Goal: Task Accomplishment & Management: Manage account settings

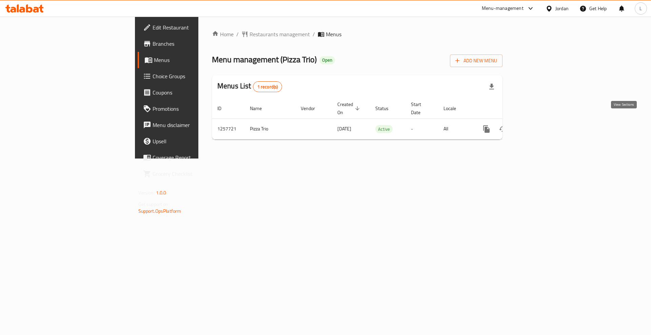
click at [543, 122] on link "enhanced table" at bounding box center [535, 129] width 16 height 16
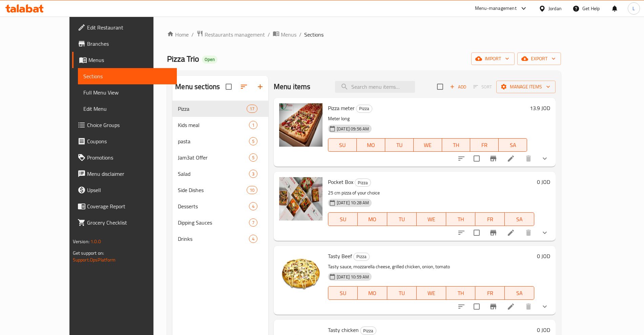
click at [328, 106] on span "Pizza meter" at bounding box center [341, 108] width 27 height 10
click at [328, 107] on span "Pizza meter" at bounding box center [341, 108] width 27 height 10
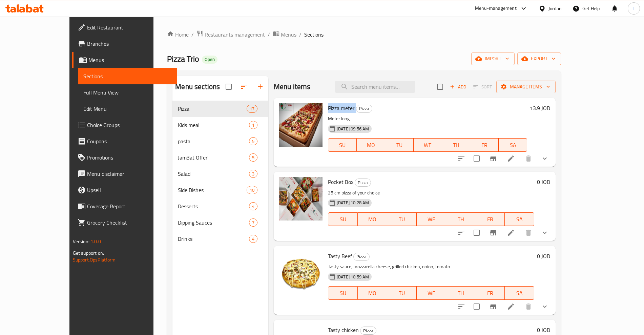
click at [328, 107] on span "Pizza meter" at bounding box center [341, 108] width 27 height 10
copy h6 "Pizza meter"
click at [328, 181] on span "Pocket Box" at bounding box center [340, 182] width 25 height 10
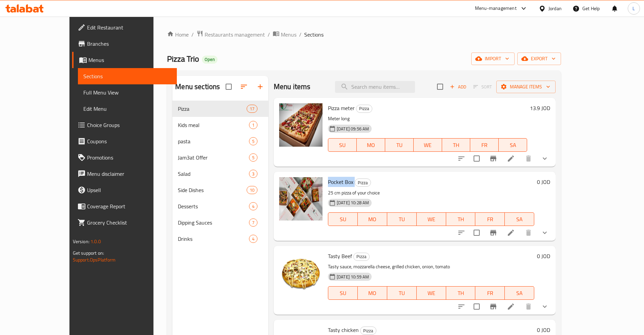
click at [328, 181] on span "Pocket Box" at bounding box center [340, 182] width 25 height 10
copy h6 "Pocket Box"
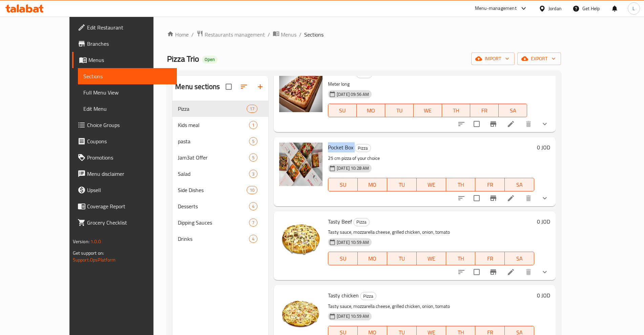
scroll to position [85, 0]
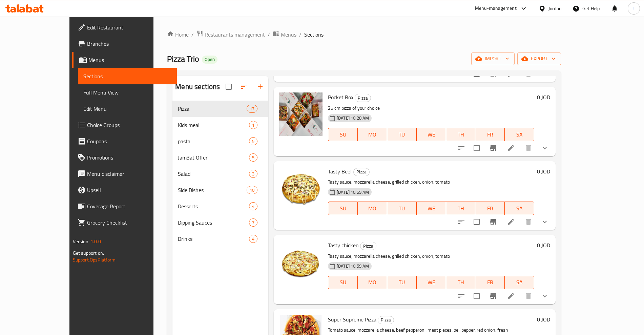
click at [328, 168] on span "Tasty Beef" at bounding box center [340, 171] width 24 height 10
copy h6 "Tasty Beef"
click at [328, 243] on span "Tasty chicken" at bounding box center [343, 245] width 31 height 10
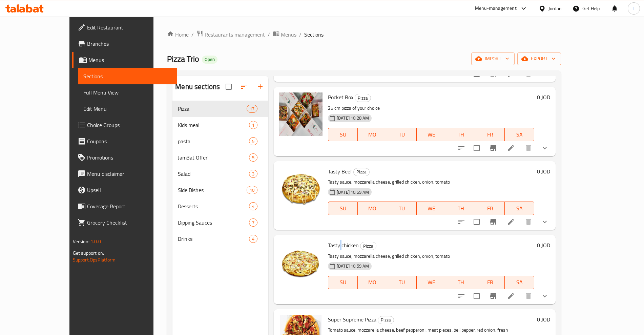
click at [328, 243] on span "Tasty chicken" at bounding box center [343, 245] width 31 height 10
copy h6 "Tasty chicken"
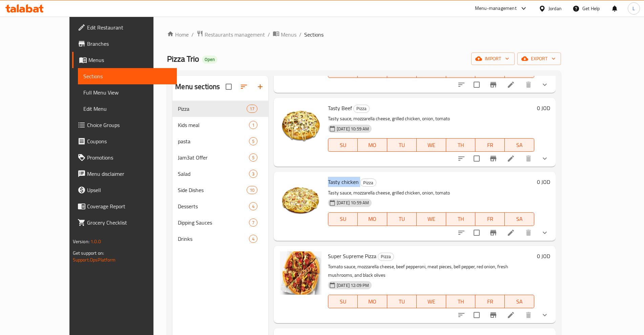
scroll to position [212, 0]
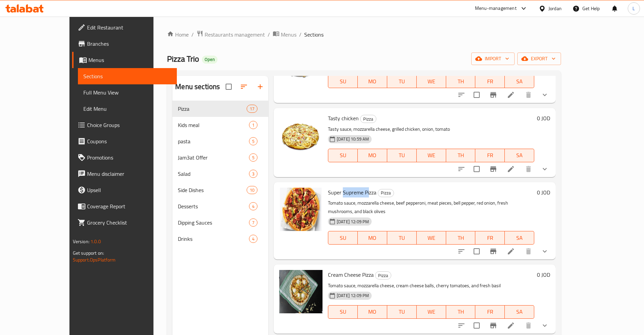
drag, startPoint x: 325, startPoint y: 193, endPoint x: 333, endPoint y: 192, distance: 8.5
click at [351, 192] on span "Super Supreme Pizza" at bounding box center [352, 192] width 48 height 10
click at [333, 192] on span "Super Supreme Pizza" at bounding box center [352, 192] width 48 height 10
drag, startPoint x: 309, startPoint y: 193, endPoint x: 348, endPoint y: 199, distance: 39.1
click at [347, 198] on div "Super Supreme Pizza Pizza Tomato sauce, mozzarella cheese, beef pepperoni, meat…" at bounding box center [431, 221] width 212 height 72
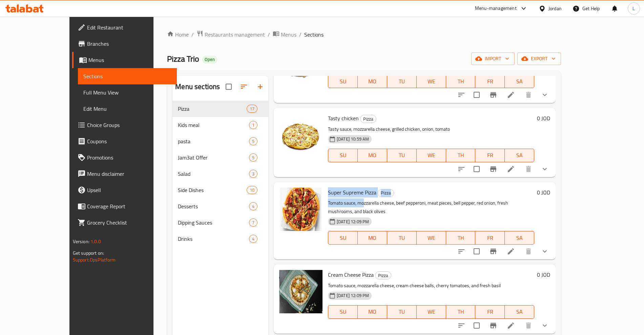
copy div "Super Supreme Pizza Pizza Tomato sauce, mo"
click at [386, 191] on h6 "Super Supreme Pizza Pizza" at bounding box center [431, 192] width 206 height 9
click at [352, 192] on span "Super Supreme Pizza" at bounding box center [352, 192] width 48 height 10
click at [353, 192] on span "Super Supreme Pizza" at bounding box center [352, 192] width 48 height 10
copy span "Pizza"
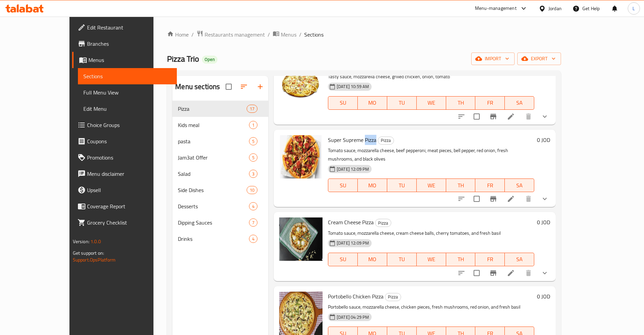
scroll to position [339, 0]
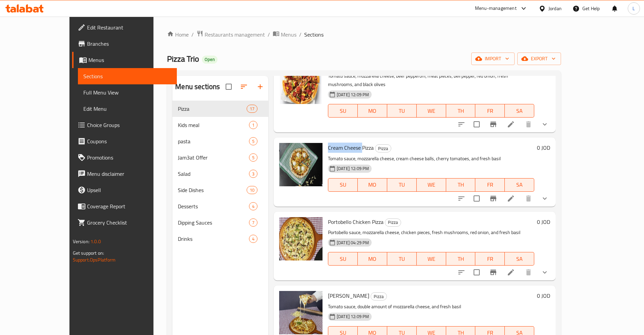
drag, startPoint x: 310, startPoint y: 139, endPoint x: 345, endPoint y: 140, distance: 34.9
click at [345, 143] on span "Cream Cheese Pizza" at bounding box center [351, 148] width 46 height 10
copy span "Cream Cheese"
click at [328, 217] on span "Portobello Chicken Pizza" at bounding box center [356, 222] width 56 height 10
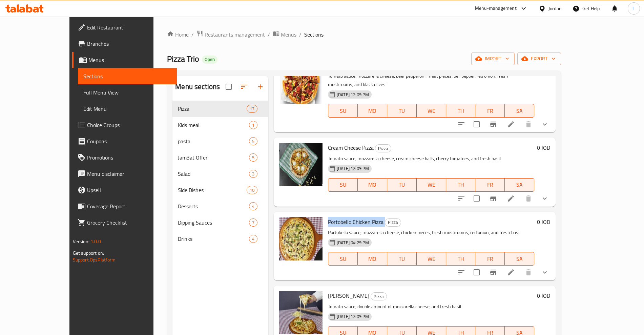
click at [328, 217] on span "Portobello Chicken Pizza" at bounding box center [356, 222] width 56 height 10
copy span "Portobello"
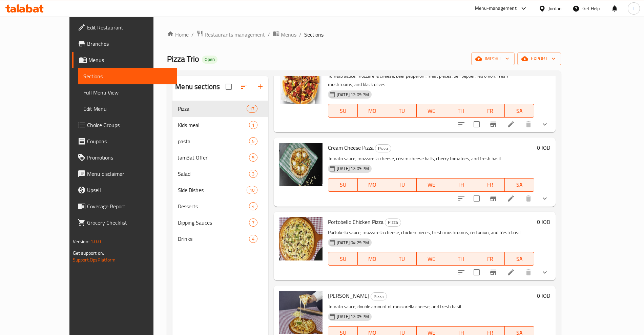
click at [345, 217] on span "Portobello Chicken Pizza" at bounding box center [356, 222] width 56 height 10
copy span "Chicken"
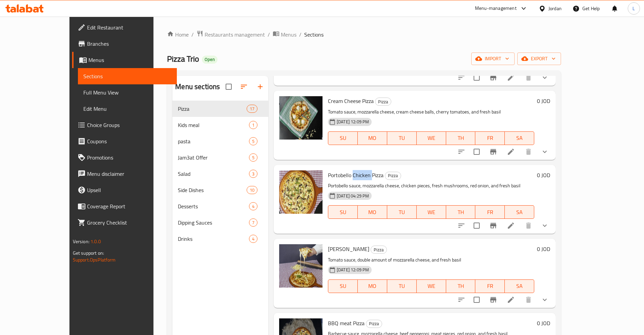
scroll to position [466, 0]
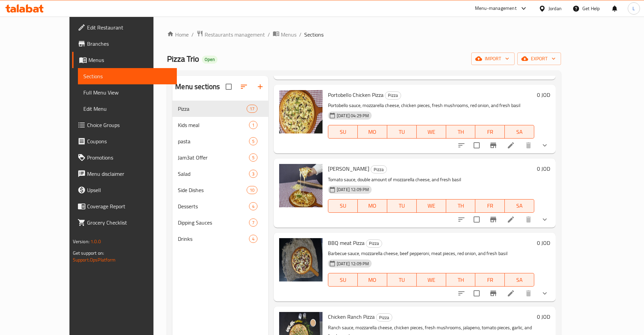
click at [328, 164] on span "[PERSON_NAME]" at bounding box center [348, 169] width 41 height 10
copy h6 "[PERSON_NAME]"
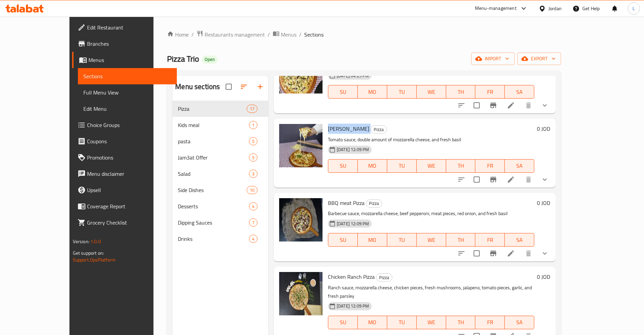
scroll to position [551, 0]
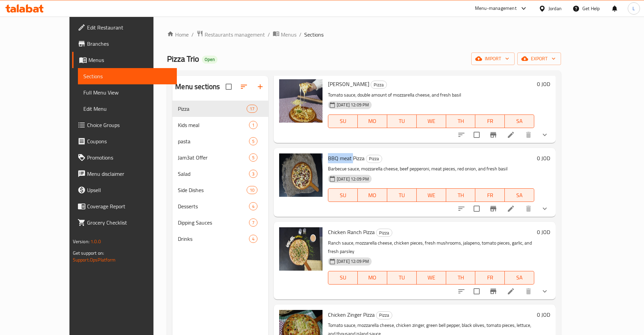
drag, startPoint x: 310, startPoint y: 152, endPoint x: 337, endPoint y: 149, distance: 26.3
click at [337, 151] on div "BBQ meat Pizza Pizza Barbecue sauce, mozzarella cheese, beef pepperoni, meat pi…" at bounding box center [431, 182] width 212 height 63
drag, startPoint x: 310, startPoint y: 223, endPoint x: 343, endPoint y: 226, distance: 32.3
click at [343, 227] on span "Chicken Ranch Pizza" at bounding box center [351, 232] width 47 height 10
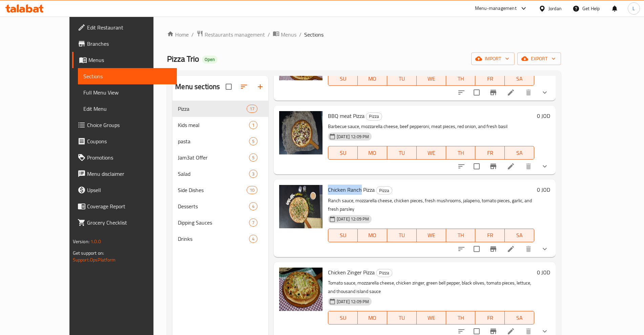
scroll to position [636, 0]
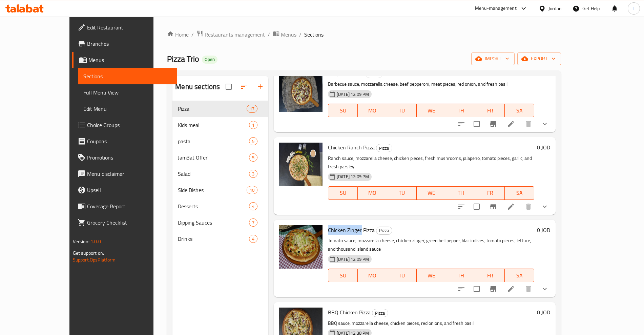
drag, startPoint x: 311, startPoint y: 215, endPoint x: 343, endPoint y: 213, distance: 32.2
click at [343, 225] on span "Chicken Zinger Pizza" at bounding box center [351, 230] width 47 height 10
click at [334, 225] on span "Chicken Zinger Pizza" at bounding box center [351, 230] width 47 height 10
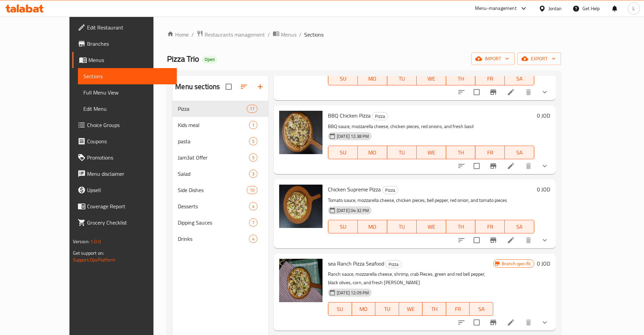
scroll to position [847, 0]
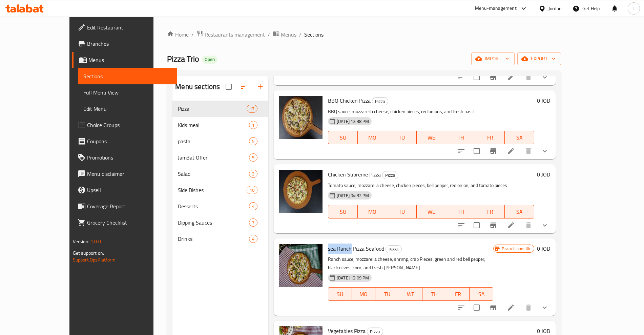
drag, startPoint x: 310, startPoint y: 224, endPoint x: 334, endPoint y: 225, distance: 24.1
click at [334, 241] on div "sea Ranch Pizza Seafood Pizza Ranch sauce, mozzarella cheese, shrimp, crab Piec…" at bounding box center [410, 277] width 171 height 72
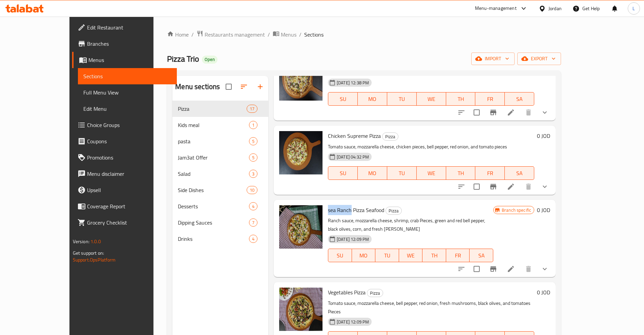
scroll to position [932, 0]
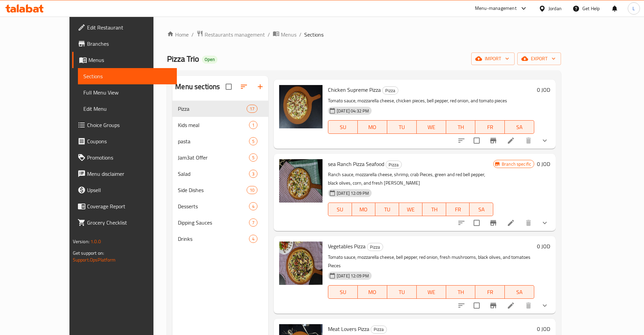
click at [328, 241] on span "Vegetables Pizza" at bounding box center [347, 246] width 38 height 10
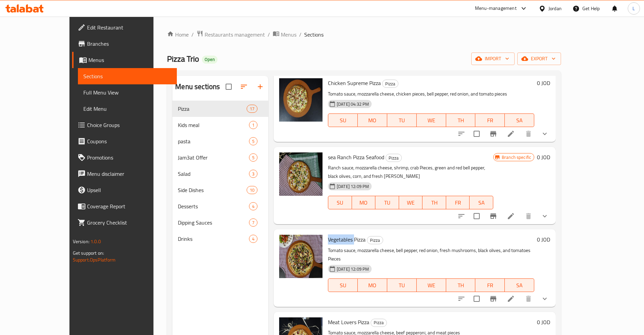
scroll to position [941, 0]
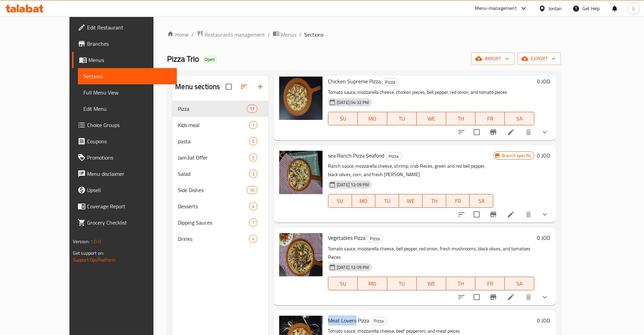
drag, startPoint x: 318, startPoint y: 279, endPoint x: 339, endPoint y: 279, distance: 20.3
click at [339, 316] on span "Meat Lovers Pizza" at bounding box center [348, 321] width 41 height 10
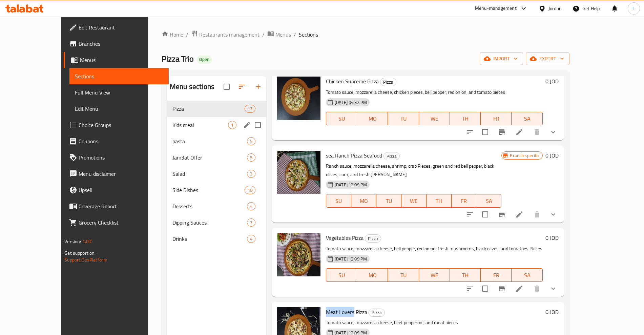
click at [173, 124] on span "Kids meal" at bounding box center [201, 125] width 56 height 8
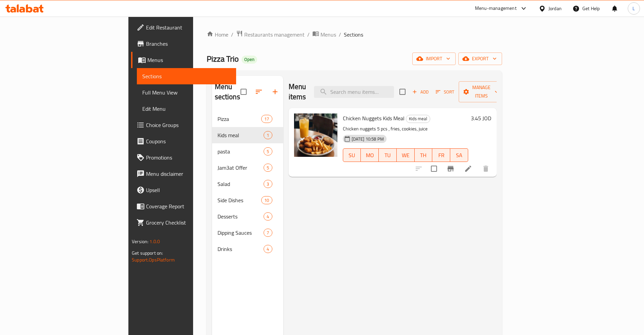
click at [343, 113] on span "Chicken Nuggets Kids Meal" at bounding box center [374, 118] width 62 height 10
click at [355, 113] on span "Chicken Nuggets Kids Meal" at bounding box center [374, 118] width 62 height 10
drag, startPoint x: 349, startPoint y: 108, endPoint x: 373, endPoint y: 107, distance: 23.1
click at [373, 114] on h6 "Chicken Nuggets Kids Meal Kids meal" at bounding box center [405, 118] width 125 height 9
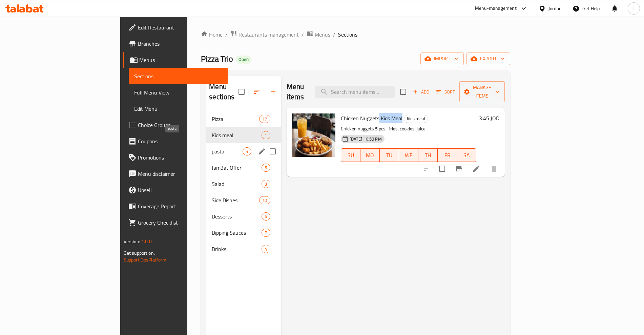
click at [212, 147] on span "pasta" at bounding box center [227, 151] width 31 height 8
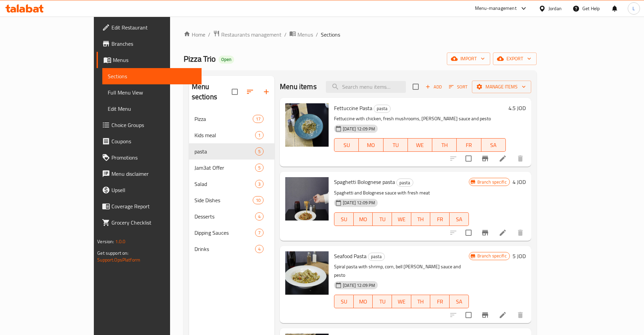
click at [345, 104] on span "Fettuccine Pasta" at bounding box center [353, 108] width 38 height 10
click at [334, 106] on span "Fettuccine Pasta" at bounding box center [353, 108] width 38 height 10
click at [334, 183] on span "Spaghetti Bolognese pasta" at bounding box center [364, 182] width 61 height 10
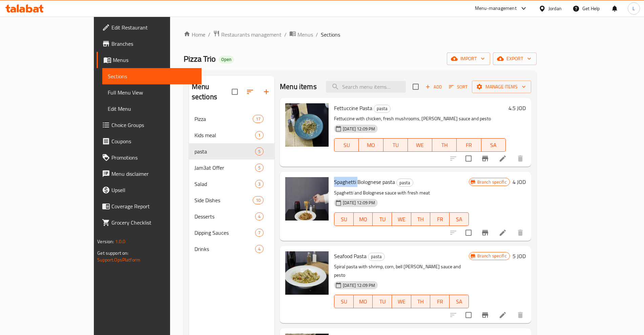
click at [334, 183] on span "Spaghetti Bolognese pasta" at bounding box center [364, 182] width 61 height 10
click at [348, 182] on span "Spaghetti Bolognese pasta" at bounding box center [364, 182] width 61 height 10
click at [334, 255] on span "Seafood Pasta" at bounding box center [350, 256] width 33 height 10
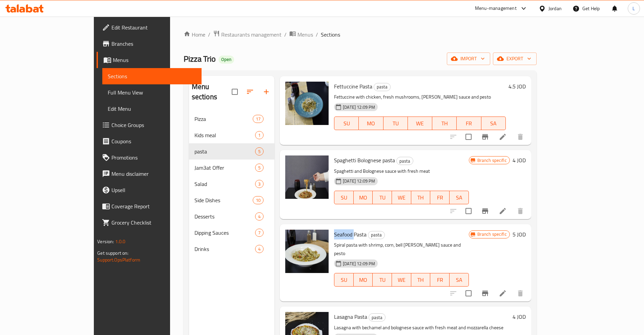
scroll to position [52, 0]
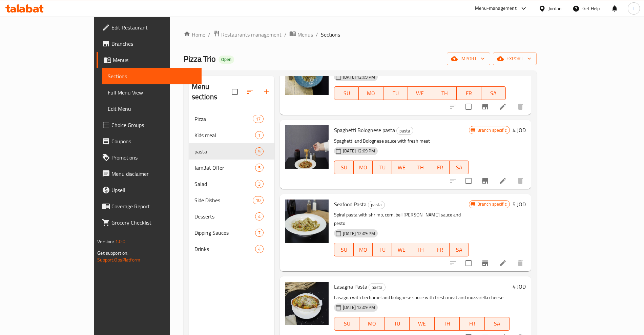
click at [334, 282] on span "Lasagna Pasta" at bounding box center [350, 287] width 33 height 10
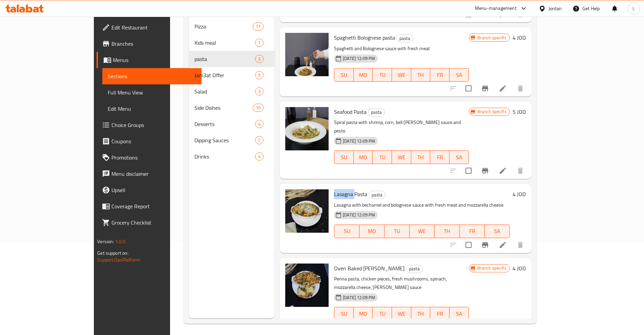
scroll to position [95, 0]
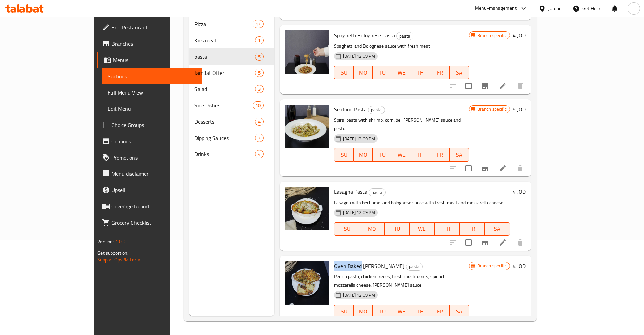
drag, startPoint x: 310, startPoint y: 259, endPoint x: 337, endPoint y: 258, distance: 26.8
click at [337, 259] on div "Oven Baked [PERSON_NAME] Pasta pasta Penna pasta, chicken pieces, fresh mushroo…" at bounding box center [401, 295] width 140 height 72
click at [334, 261] on span "Oven Baked [PERSON_NAME]" at bounding box center [369, 266] width 71 height 10
click at [336, 261] on span "Oven Baked [PERSON_NAME]" at bounding box center [369, 266] width 71 height 10
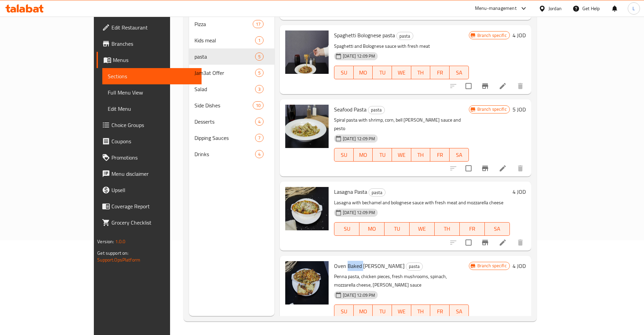
click at [336, 261] on span "Oven Baked [PERSON_NAME]" at bounding box center [369, 266] width 71 height 10
click at [352, 261] on span "Oven Baked [PERSON_NAME]" at bounding box center [369, 266] width 71 height 10
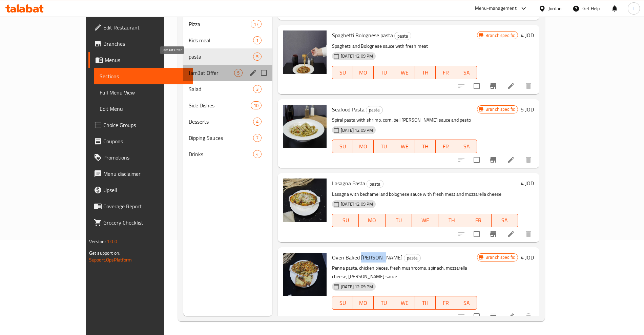
click at [189, 69] on span "Jam3at Offer" at bounding box center [211, 73] width 45 height 8
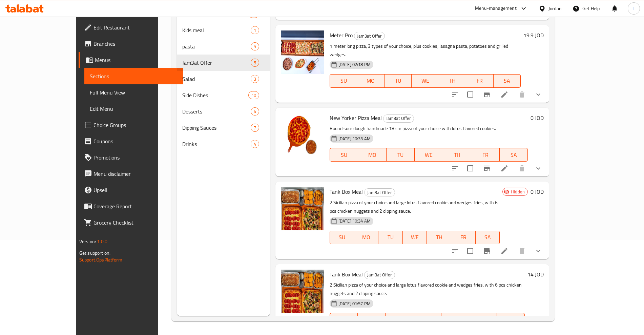
click at [330, 35] on span "Meter Pro" at bounding box center [341, 35] width 23 height 10
drag, startPoint x: 312, startPoint y: 111, endPoint x: 351, endPoint y: 113, distance: 38.7
click at [351, 113] on span "New Yorker Pizza Meal" at bounding box center [356, 118] width 52 height 10
drag, startPoint x: 312, startPoint y: 184, endPoint x: 333, endPoint y: 184, distance: 20.7
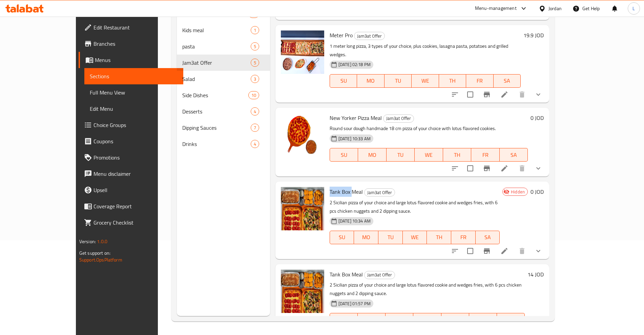
click at [333, 187] on span "Tank Box Meal" at bounding box center [346, 192] width 33 height 10
click at [341, 187] on span "Tank Box Meal" at bounding box center [346, 192] width 33 height 10
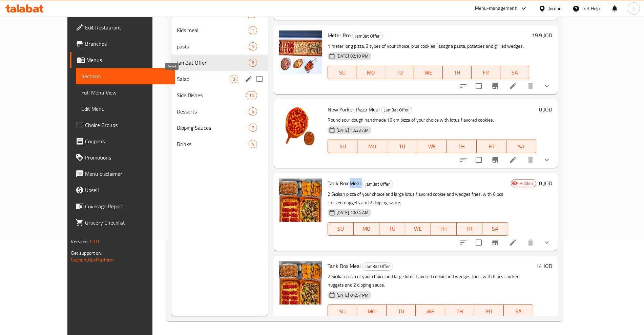
click at [177, 78] on span "Salad" at bounding box center [203, 79] width 53 height 8
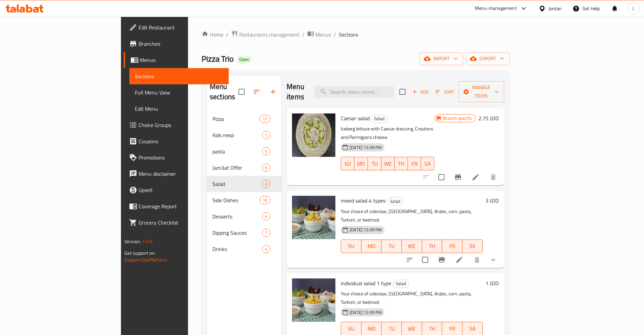
click at [341, 113] on span "Caesar salad" at bounding box center [355, 118] width 29 height 10
click at [341, 196] on span "mixed salad 4 types" at bounding box center [363, 201] width 45 height 10
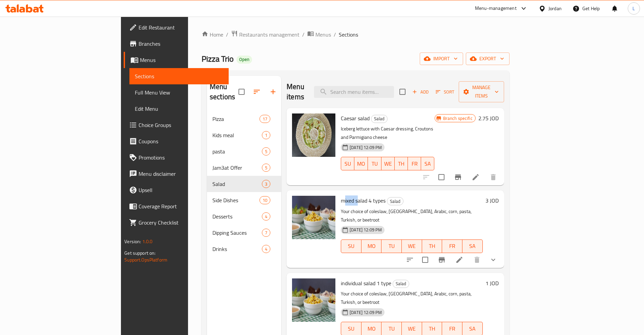
click at [341, 196] on span "mixed salad 4 types" at bounding box center [363, 201] width 45 height 10
click at [341, 278] on span "individual salad 1 type" at bounding box center [366, 283] width 51 height 10
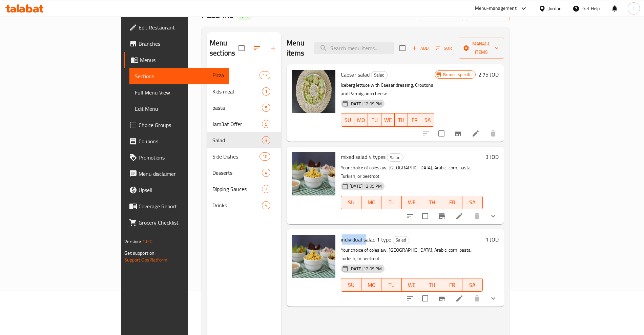
scroll to position [95, 0]
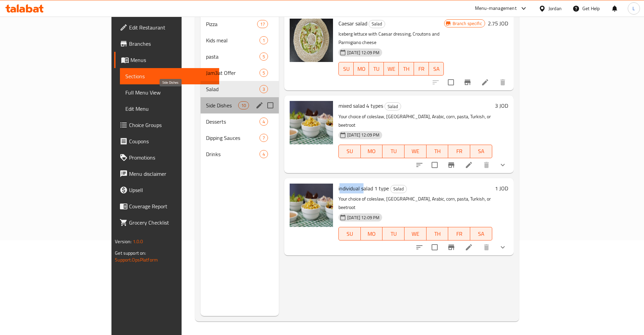
click at [206, 101] on span "Side Dishes" at bounding box center [222, 105] width 32 height 8
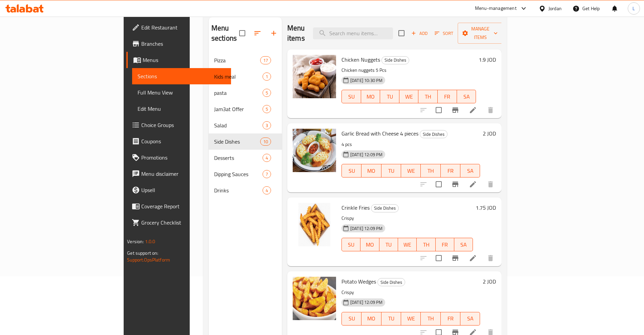
scroll to position [10, 0]
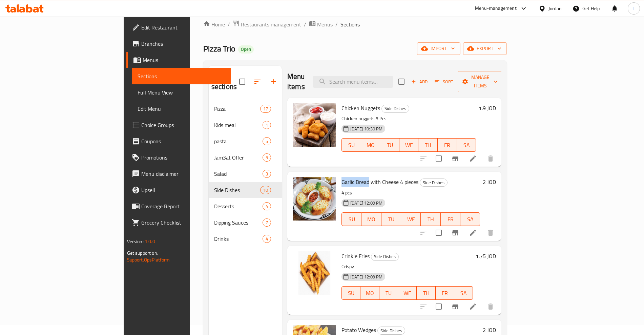
drag, startPoint x: 308, startPoint y: 172, endPoint x: 338, endPoint y: 176, distance: 29.7
click at [339, 176] on div "Garlic Bread with Cheese 4 pieces Side Dishes 4 pcs [DATE] 12:09 PM SU MO TU WE…" at bounding box center [411, 206] width 144 height 63
click at [342, 251] on span "Crinkle Fries" at bounding box center [356, 256] width 28 height 10
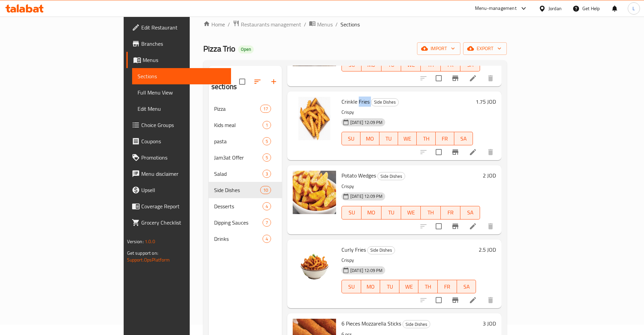
scroll to position [169, 0]
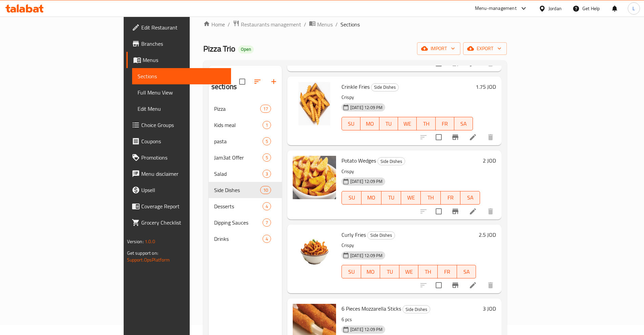
click at [342, 156] on span "Potato Wedges" at bounding box center [359, 161] width 35 height 10
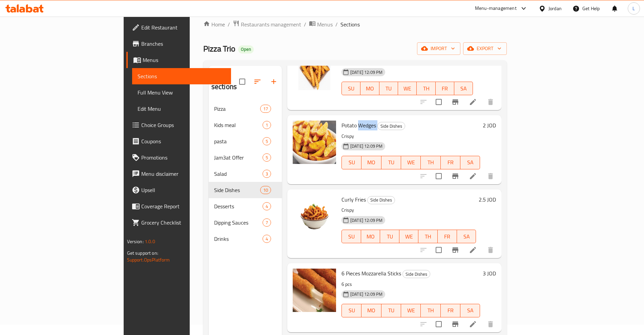
scroll to position [254, 0]
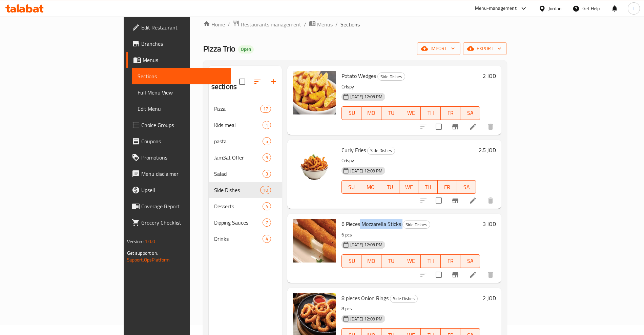
drag, startPoint x: 330, startPoint y: 213, endPoint x: 375, endPoint y: 209, distance: 45.0
click at [375, 219] on h6 "6 Pieces Mozzarella Sticks Side Dishes" at bounding box center [411, 223] width 139 height 9
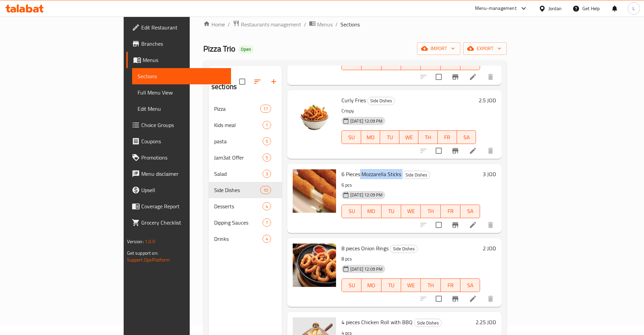
scroll to position [381, 0]
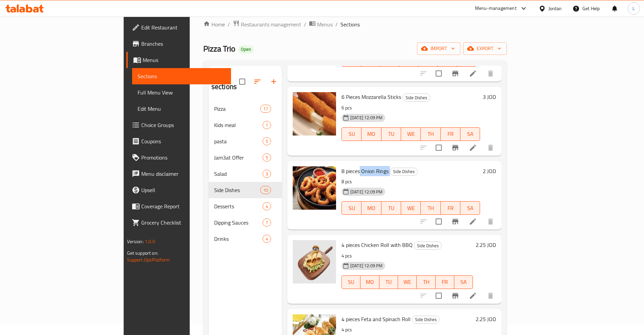
drag, startPoint x: 330, startPoint y: 159, endPoint x: 361, endPoint y: 157, distance: 31.6
click at [361, 166] on h6 "8 pieces Onion Rings Side Dishes" at bounding box center [411, 170] width 139 height 9
drag, startPoint x: 331, startPoint y: 235, endPoint x: 360, endPoint y: 232, distance: 29.6
click at [360, 240] on span "4 pieces Chicken Roll with BBQ" at bounding box center [377, 245] width 71 height 10
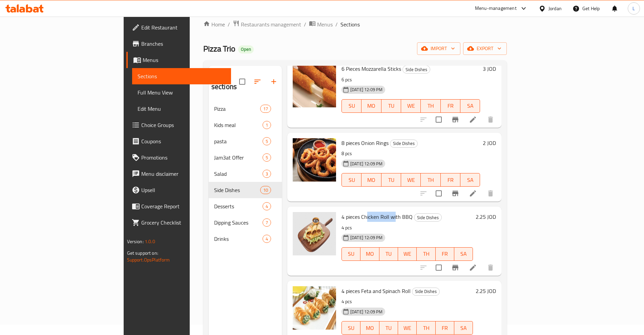
scroll to position [422, 0]
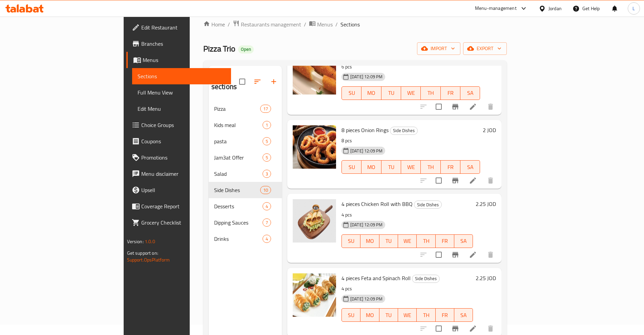
click at [342, 273] on span "4 pieces Feta and Spinach Roll" at bounding box center [376, 278] width 69 height 10
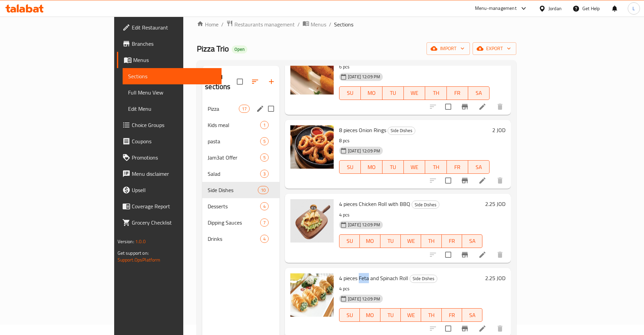
click at [208, 105] on span "Pizza" at bounding box center [223, 109] width 31 height 8
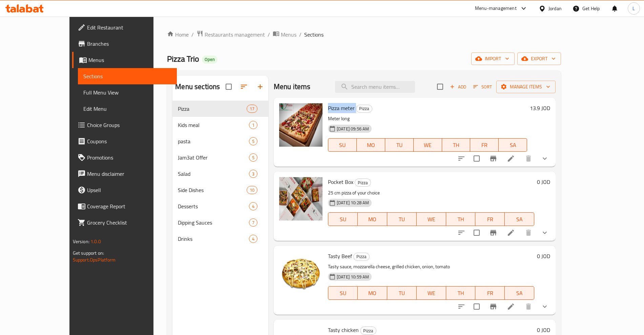
drag, startPoint x: 311, startPoint y: 106, endPoint x: 339, endPoint y: 106, distance: 28.5
click at [339, 106] on h6 "Pizza meter Pizza" at bounding box center [427, 107] width 199 height 9
drag, startPoint x: 309, startPoint y: 181, endPoint x: 336, endPoint y: 184, distance: 27.6
click at [336, 184] on div "Pocket Box Pizza 25 cm pizza of your choice [DATE] 10:28 AM SU MO TU WE TH FR SA" at bounding box center [431, 206] width 212 height 63
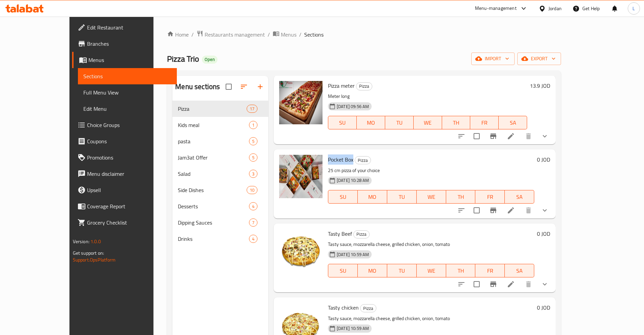
scroll to position [42, 0]
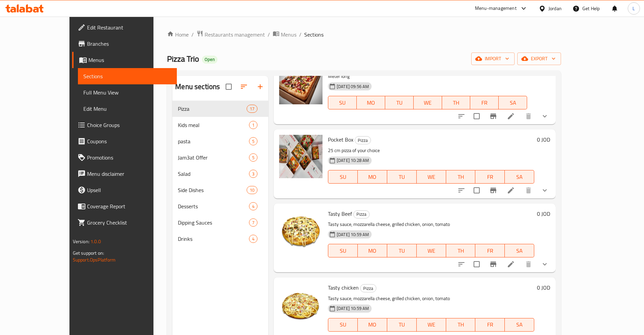
click at [328, 216] on span "Tasty Beef" at bounding box center [340, 214] width 24 height 10
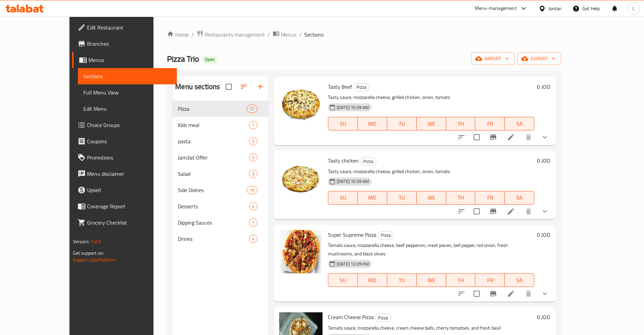
click at [328, 159] on span "Tasty chicken" at bounding box center [343, 161] width 31 height 10
drag, startPoint x: 312, startPoint y: 234, endPoint x: 345, endPoint y: 233, distance: 33.6
click at [345, 233] on span "Super Supreme Pizza" at bounding box center [352, 235] width 48 height 10
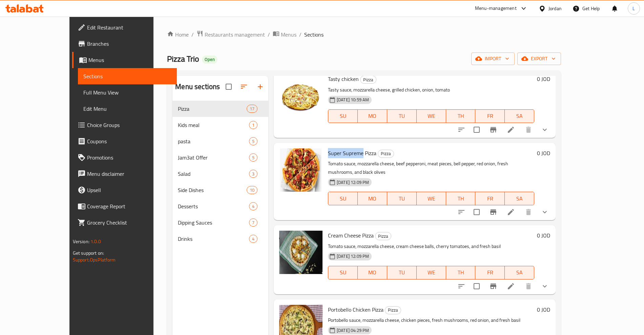
scroll to position [254, 0]
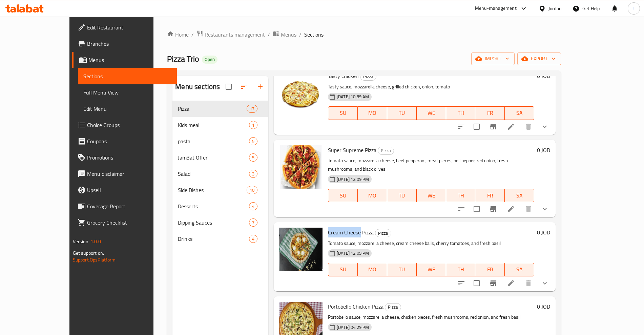
drag, startPoint x: 312, startPoint y: 227, endPoint x: 343, endPoint y: 219, distance: 32.5
click at [343, 227] on span "Cream Cheese Pizza" at bounding box center [351, 232] width 46 height 10
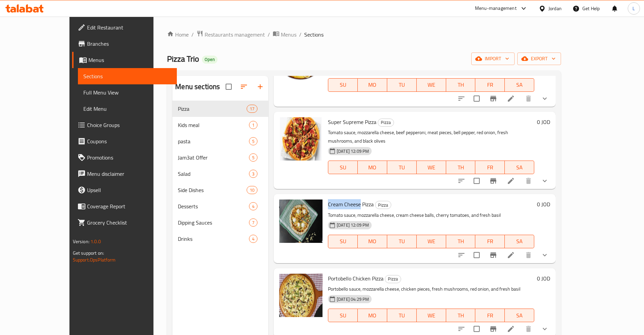
scroll to position [381, 0]
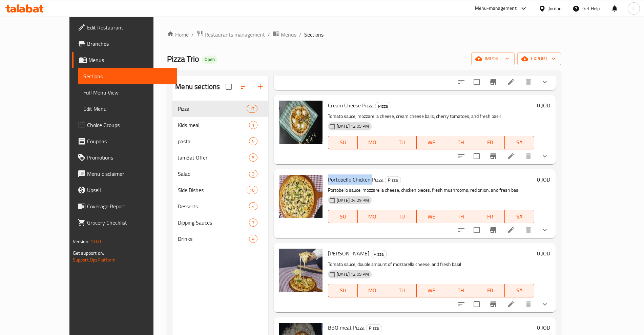
drag, startPoint x: 312, startPoint y: 172, endPoint x: 356, endPoint y: 168, distance: 43.9
click at [356, 175] on span "Portobello Chicken Pizza" at bounding box center [356, 180] width 56 height 10
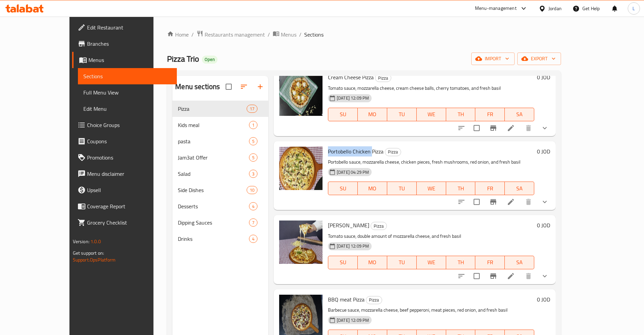
scroll to position [424, 0]
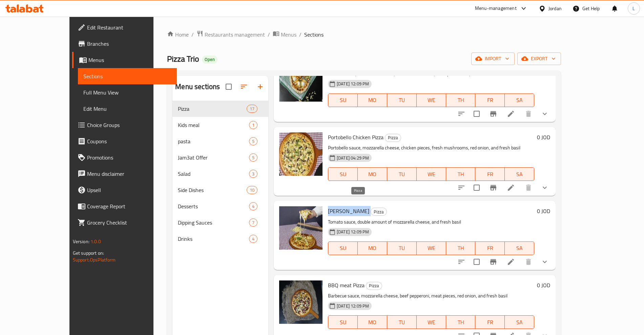
drag, startPoint x: 311, startPoint y: 202, endPoint x: 351, endPoint y: 200, distance: 39.7
click at [351, 206] on h6 "Margherita Pizza Pizza" at bounding box center [431, 210] width 206 height 9
drag, startPoint x: 310, startPoint y: 277, endPoint x: 334, endPoint y: 280, distance: 23.5
click at [334, 280] on span "BBQ meat Pizza" at bounding box center [346, 285] width 37 height 10
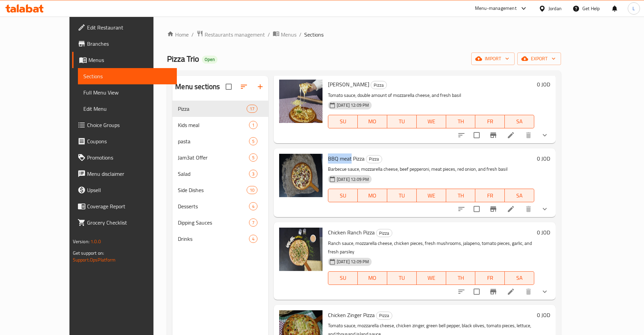
scroll to position [551, 0]
drag, startPoint x: 309, startPoint y: 225, endPoint x: 343, endPoint y: 224, distance: 33.2
click at [344, 225] on div "Chicken Ranch Pizza Pizza Ranch sauce, mozzarella cheese, chicken pieces, fresh…" at bounding box center [431, 261] width 212 height 72
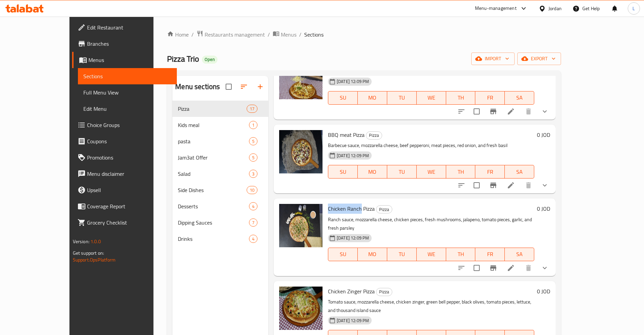
scroll to position [636, 0]
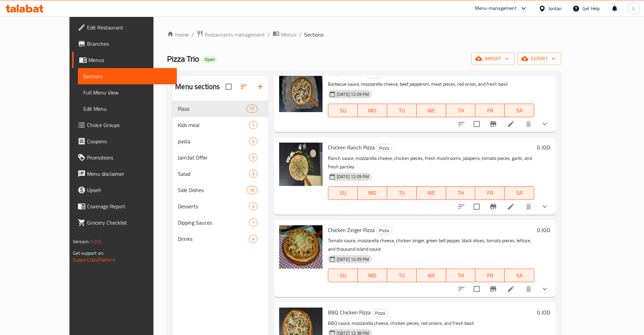
click at [337, 225] on span "Chicken Zinger Pizza" at bounding box center [351, 230] width 47 height 10
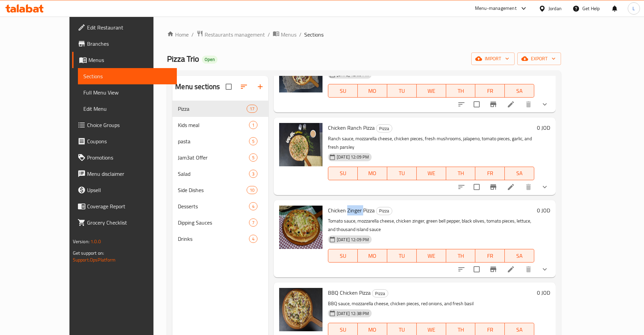
scroll to position [763, 0]
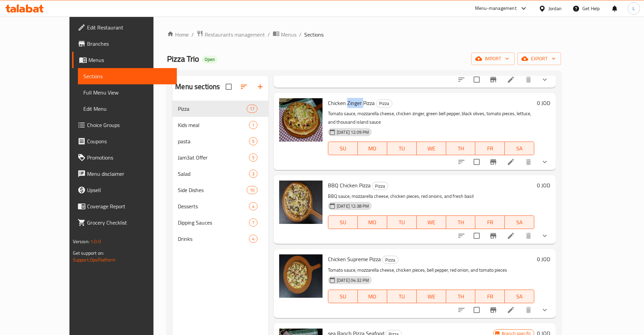
click at [328, 180] on span "BBQ Chicken Pizza" at bounding box center [349, 185] width 43 height 10
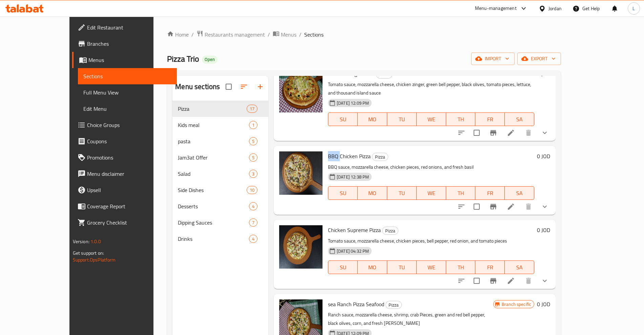
scroll to position [805, 0]
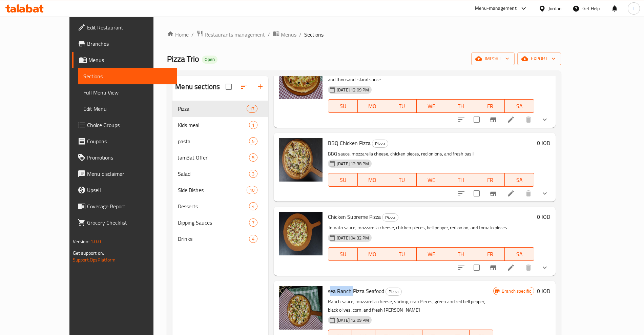
drag, startPoint x: 312, startPoint y: 267, endPoint x: 337, endPoint y: 269, distance: 25.2
click at [337, 286] on span "sea Ranch Pizza Seafood" at bounding box center [356, 291] width 56 height 10
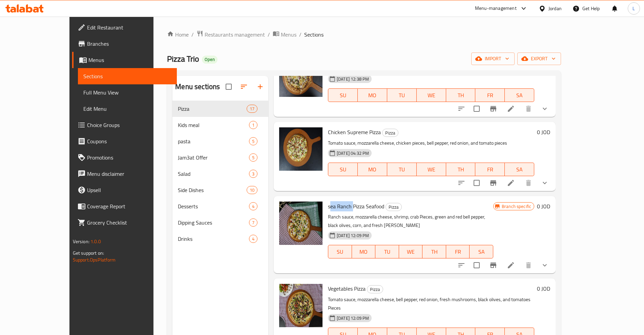
scroll to position [932, 0]
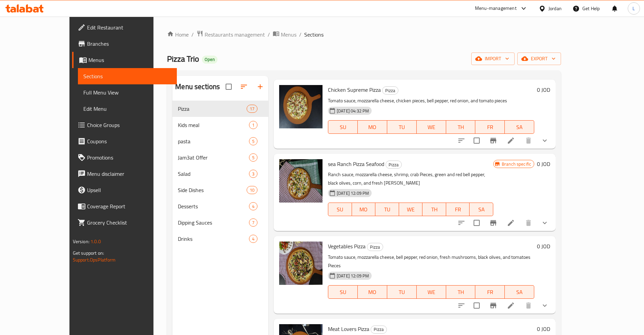
click at [328, 241] on span "Vegetables Pizza" at bounding box center [347, 246] width 38 height 10
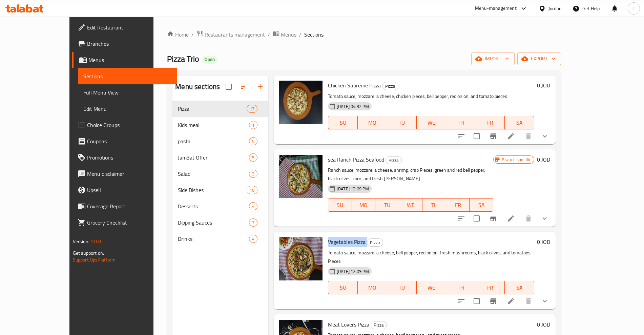
scroll to position [941, 0]
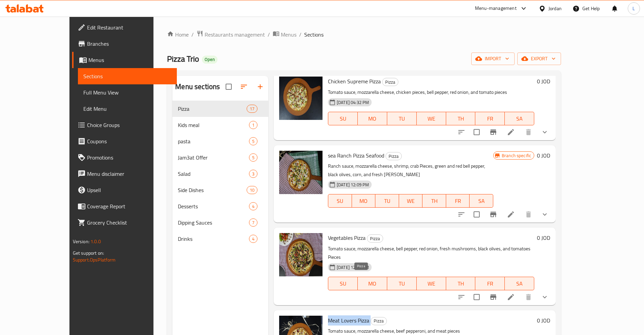
drag, startPoint x: 311, startPoint y: 280, endPoint x: 355, endPoint y: 278, distance: 44.5
click at [355, 316] on h6 "Meat Lovers Pizza Pizza" at bounding box center [431, 320] width 206 height 9
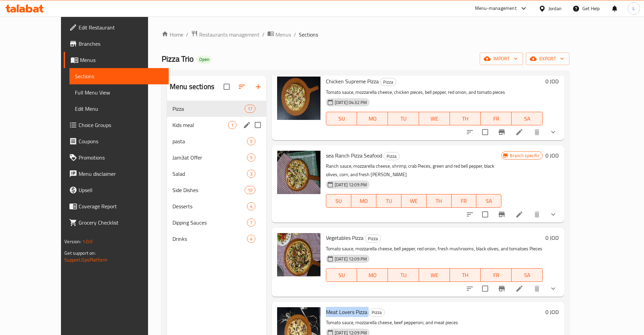
click at [177, 124] on span "Kids meal" at bounding box center [201, 125] width 56 height 8
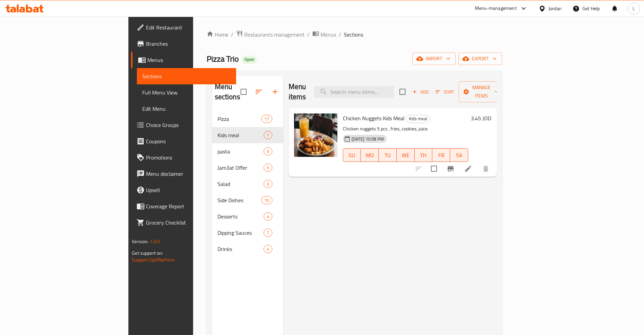
click at [343, 113] on span "Chicken Nuggets Kids Meal" at bounding box center [374, 118] width 62 height 10
click at [349, 113] on span "Chicken Nuggets Kids Meal" at bounding box center [374, 118] width 62 height 10
drag, startPoint x: 348, startPoint y: 108, endPoint x: 374, endPoint y: 107, distance: 25.1
click at [374, 114] on h6 "Chicken Nuggets Kids Meal Kids meal" at bounding box center [405, 118] width 125 height 9
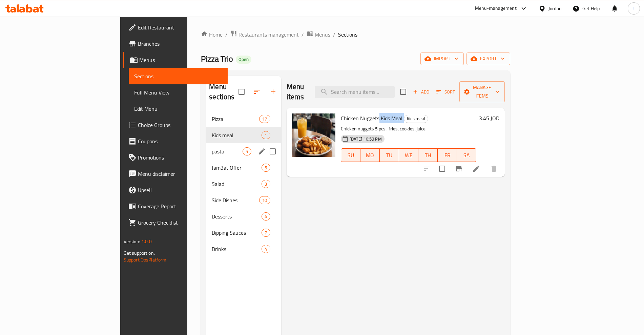
click at [206, 132] on div "Kids meal 1" at bounding box center [243, 135] width 75 height 16
click at [212, 147] on span "pasta" at bounding box center [227, 151] width 31 height 8
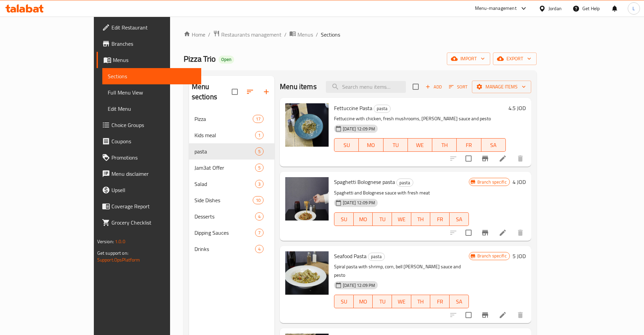
click at [341, 112] on span "Fettuccine Pasta" at bounding box center [353, 108] width 38 height 10
click at [334, 105] on span "Fettuccine Pasta" at bounding box center [353, 108] width 38 height 10
click at [334, 184] on span "Spaghetti Bolognese pasta" at bounding box center [364, 182] width 61 height 10
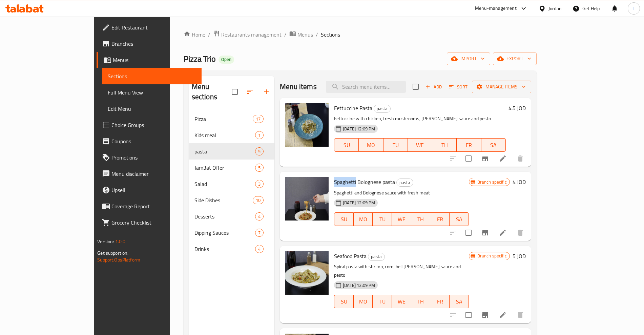
click at [334, 184] on span "Spaghetti Bolognese pasta" at bounding box center [364, 182] width 61 height 10
click at [342, 182] on span "Spaghetti Bolognese pasta" at bounding box center [364, 182] width 61 height 10
click at [334, 256] on span "Seafood Pasta" at bounding box center [350, 256] width 33 height 10
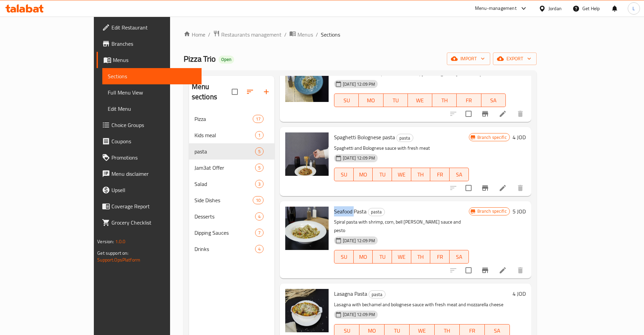
scroll to position [52, 0]
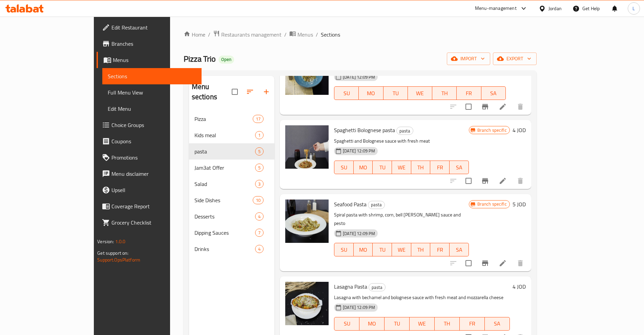
click at [334, 282] on span "Lasagna Pasta" at bounding box center [350, 287] width 33 height 10
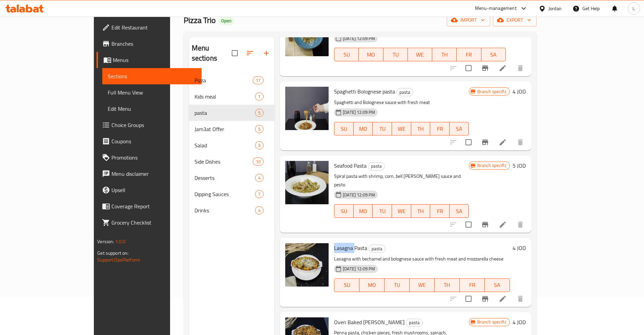
scroll to position [85, 0]
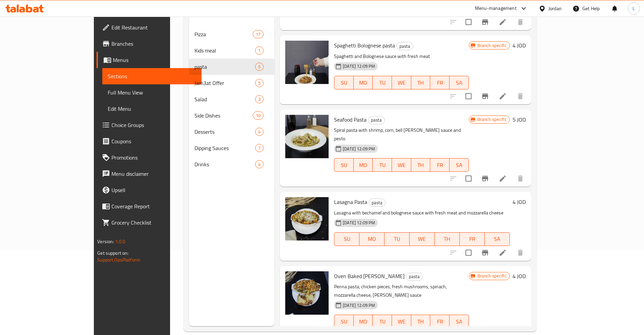
click at [334, 271] on span "Oven Baked [PERSON_NAME]" at bounding box center [369, 276] width 71 height 10
click at [342, 271] on span "Oven Baked [PERSON_NAME]" at bounding box center [369, 276] width 71 height 10
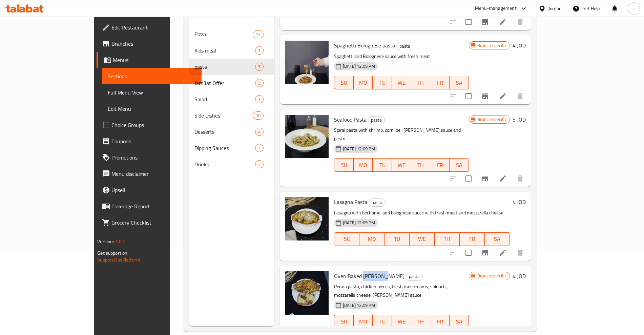
click at [342, 271] on span "Oven Baked [PERSON_NAME]" at bounding box center [369, 276] width 71 height 10
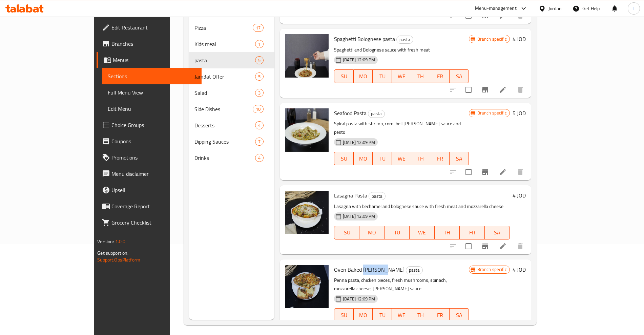
scroll to position [95, 0]
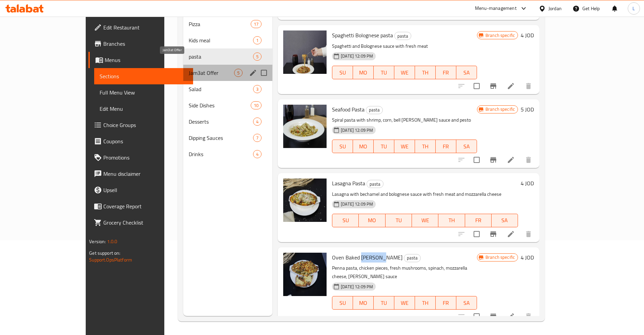
click at [189, 69] on span "Jam3at Offer" at bounding box center [211, 73] width 45 height 8
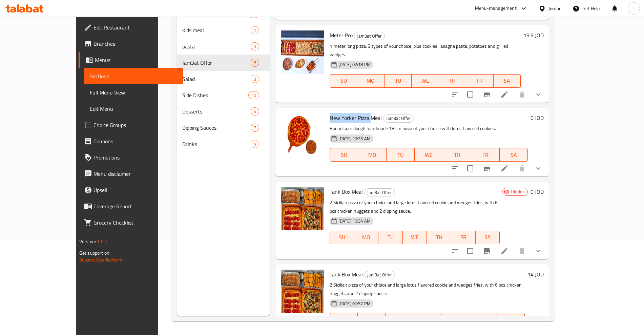
drag, startPoint x: 311, startPoint y: 112, endPoint x: 351, endPoint y: 109, distance: 40.1
click at [351, 113] on span "New Yorker Pizza Meal" at bounding box center [356, 118] width 52 height 10
drag, startPoint x: 311, startPoint y: 183, endPoint x: 333, endPoint y: 182, distance: 21.7
click at [333, 187] on span "Tank Box Meal" at bounding box center [346, 192] width 33 height 10
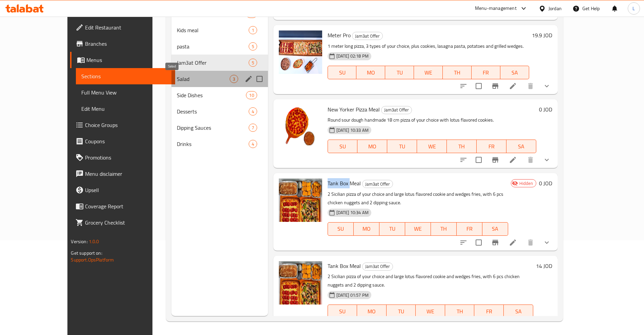
click at [177, 78] on span "Salad" at bounding box center [203, 79] width 53 height 8
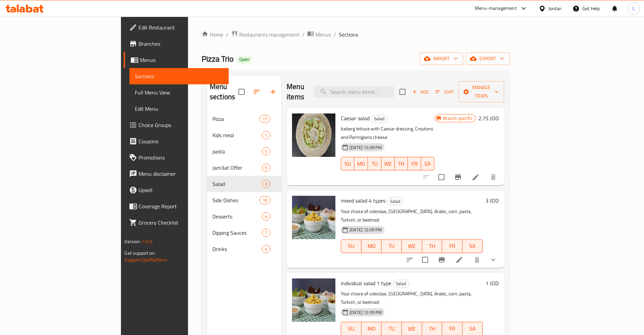
click at [341, 113] on span "Caesar salad" at bounding box center [355, 118] width 29 height 10
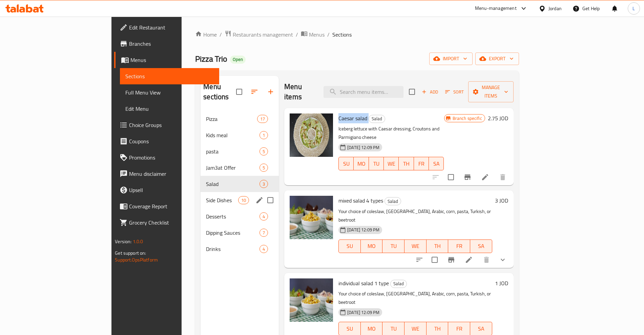
click at [201, 196] on div "Side Dishes 10" at bounding box center [240, 200] width 78 height 16
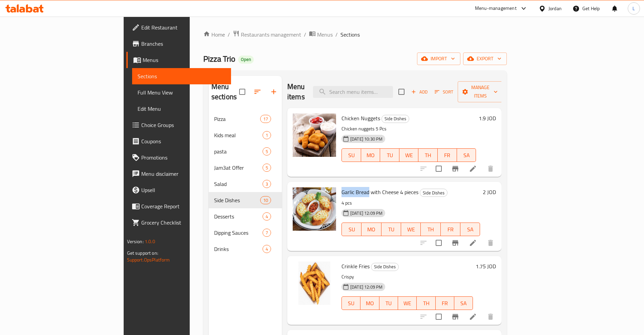
drag, startPoint x: 311, startPoint y: 182, endPoint x: 338, endPoint y: 183, distance: 26.8
click at [342, 187] on span "Garlic Bread with Cheese 4 pieces" at bounding box center [380, 192] width 77 height 10
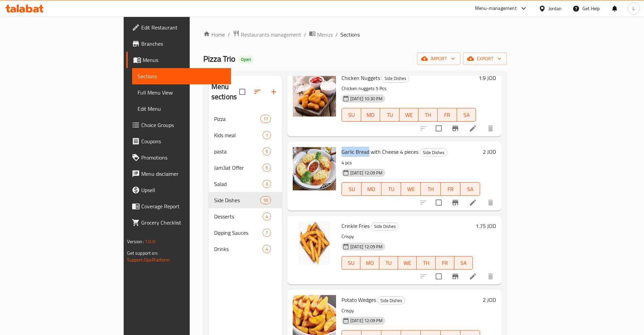
scroll to position [85, 0]
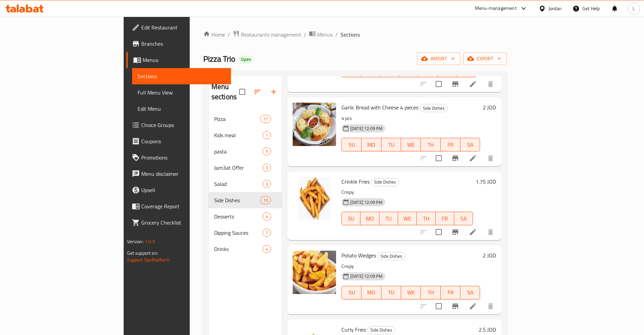
click at [342, 177] on span "Crinkle Fries" at bounding box center [356, 182] width 28 height 10
click at [342, 250] on span "Potato Wedges" at bounding box center [359, 255] width 35 height 10
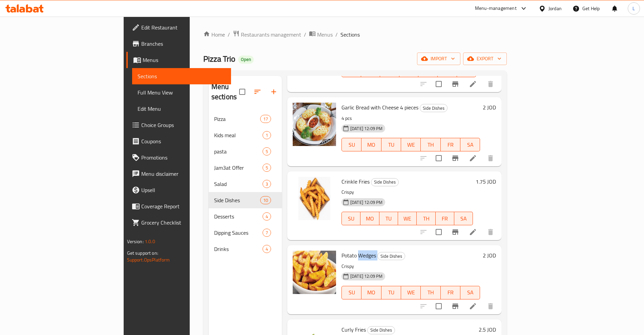
click at [342, 250] on span "Potato Wedges" at bounding box center [359, 255] width 35 height 10
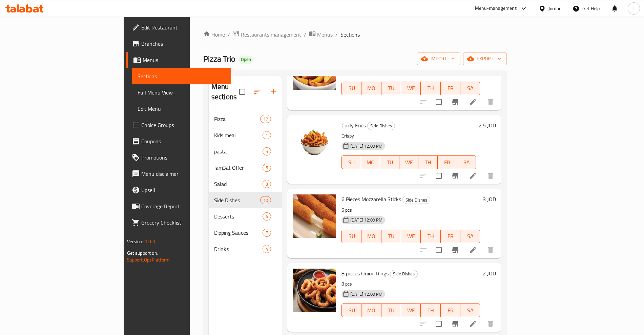
scroll to position [297, 0]
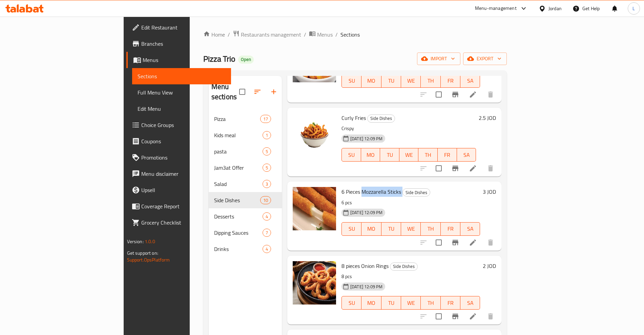
drag, startPoint x: 333, startPoint y: 181, endPoint x: 371, endPoint y: 179, distance: 38.3
click at [371, 187] on h6 "6 Pieces Mozzarella Sticks Side Dishes" at bounding box center [411, 191] width 139 height 9
drag, startPoint x: 330, startPoint y: 256, endPoint x: 358, endPoint y: 254, distance: 27.8
click at [358, 261] on h6 "8 pieces Onion Rings Side Dishes" at bounding box center [411, 265] width 139 height 9
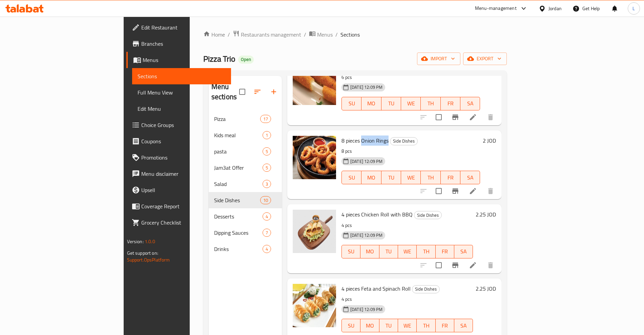
scroll to position [422, 0]
drag, startPoint x: 331, startPoint y: 204, endPoint x: 359, endPoint y: 204, distance: 28.1
click at [359, 209] on span "4 pieces Chicken Roll with BBQ" at bounding box center [377, 214] width 71 height 10
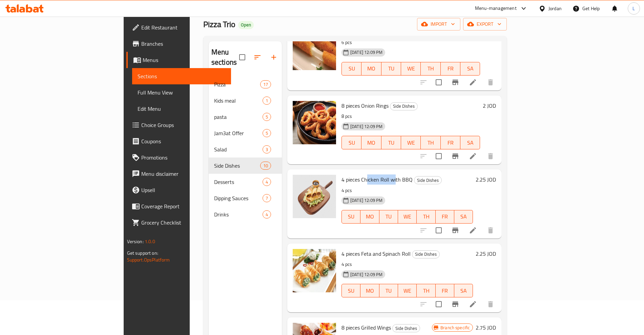
scroll to position [85, 0]
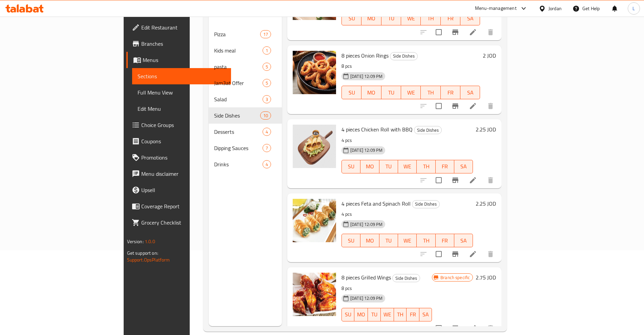
click at [342, 199] on span "4 pieces Feta and Spinach Roll" at bounding box center [376, 204] width 69 height 10
drag, startPoint x: 352, startPoint y: 194, endPoint x: 383, endPoint y: 189, distance: 31.3
click at [383, 199] on h6 "4 pieces Feta and Spinach Roll Side Dishes" at bounding box center [408, 203] width 132 height 9
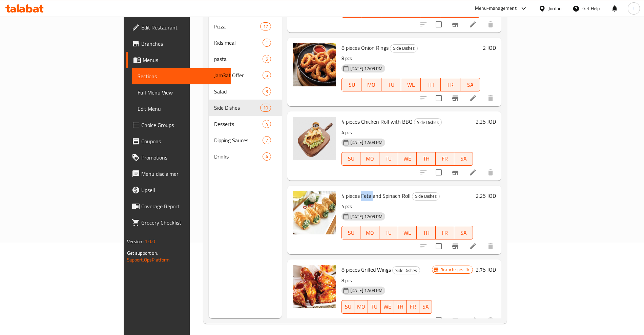
scroll to position [95, 0]
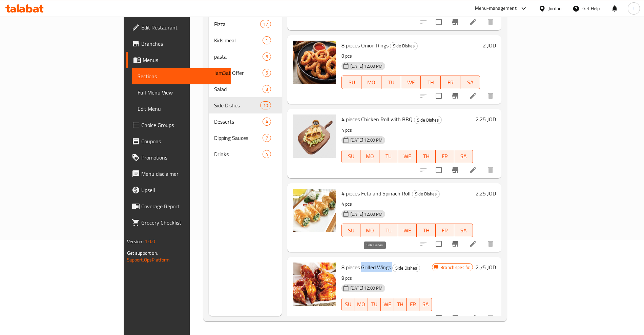
drag, startPoint x: 330, startPoint y: 257, endPoint x: 362, endPoint y: 259, distance: 31.9
click at [362, 263] on h6 "8 pieces Grilled Wings Side Dishes" at bounding box center [387, 267] width 90 height 9
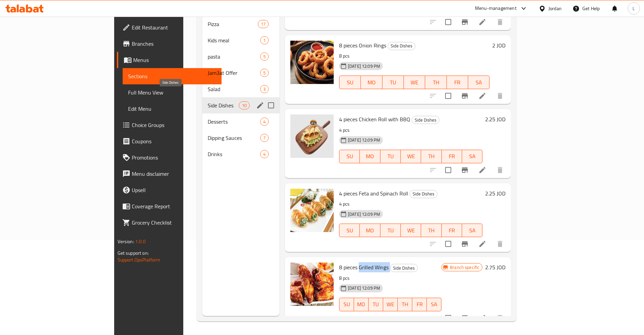
click at [202, 114] on div "Desserts 4" at bounding box center [240, 122] width 77 height 16
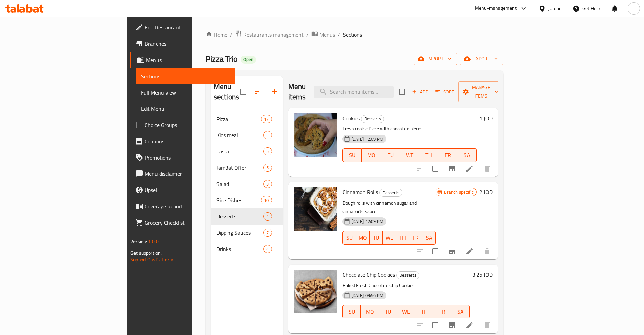
click at [343, 113] on span "Cookies" at bounding box center [351, 118] width 17 height 10
click at [343, 187] on span "Cinnamon Rolls" at bounding box center [361, 192] width 36 height 10
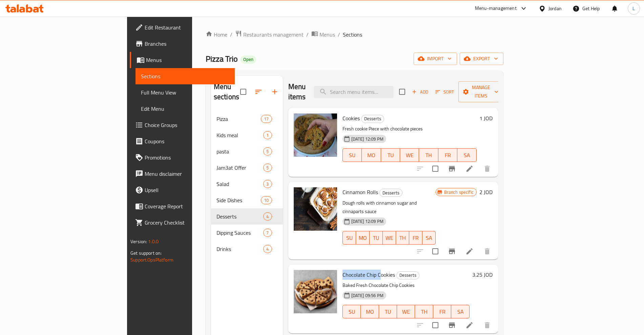
drag, startPoint x: 311, startPoint y: 257, endPoint x: 348, endPoint y: 257, distance: 37.3
click at [348, 270] on span "Chocolate Chip Cookies" at bounding box center [369, 275] width 53 height 10
drag, startPoint x: 311, startPoint y: 257, endPoint x: 345, endPoint y: 256, distance: 34.6
click at [345, 270] on span "Chocolate Chip Cookies" at bounding box center [369, 275] width 53 height 10
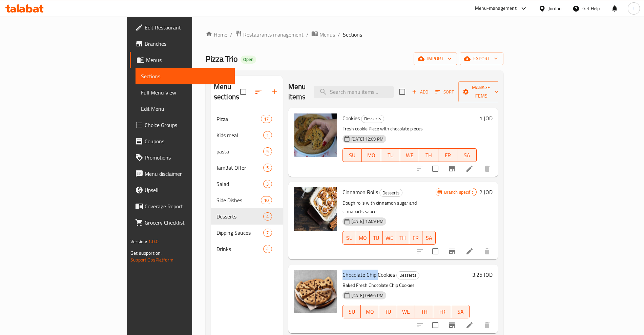
scroll to position [85, 0]
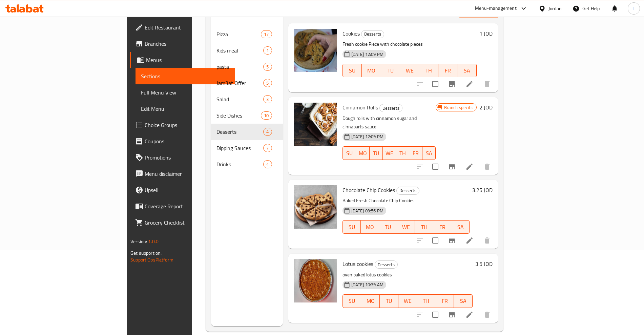
click at [343, 259] on span "Lotus cookies" at bounding box center [358, 264] width 31 height 10
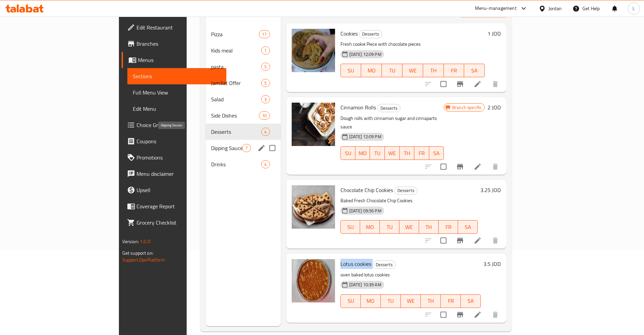
click at [211, 144] on span "Dipping Sauces" at bounding box center [227, 148] width 32 height 8
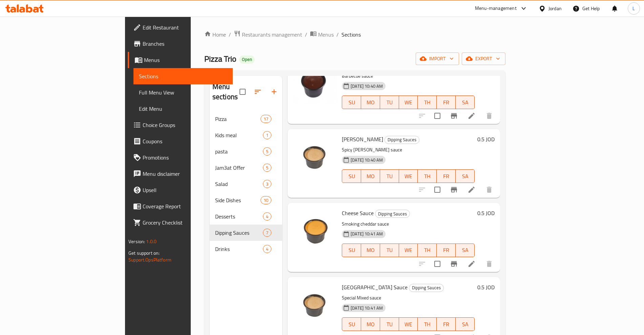
scroll to position [190, 0]
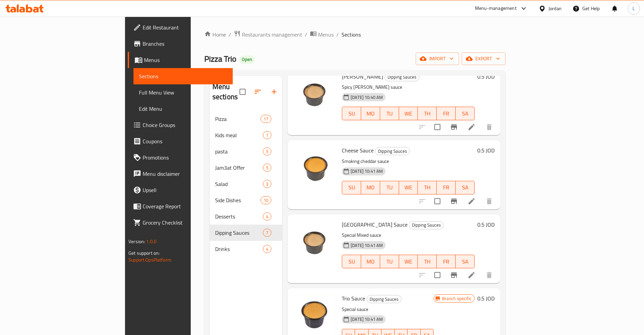
click at [359, 220] on span "[GEOGRAPHIC_DATA] Sauce" at bounding box center [375, 225] width 66 height 10
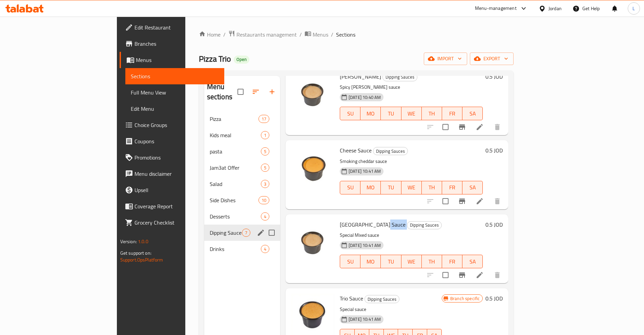
click at [210, 245] on span "Drinks" at bounding box center [235, 249] width 51 height 8
